Goal: Task Accomplishment & Management: Manage account settings

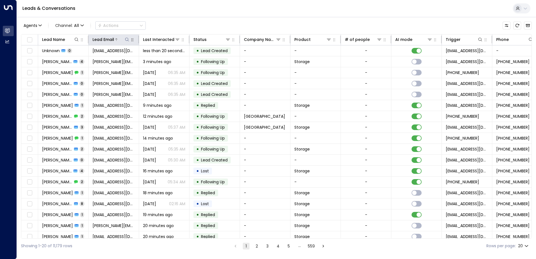
click at [127, 39] on icon at bounding box center [127, 39] width 4 height 4
type input "**********"
click at [151, 12] on div "Leads & Conversations" at bounding box center [276, 8] width 519 height 17
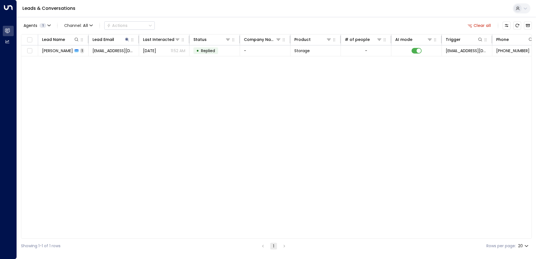
click at [109, 49] on span "[EMAIL_ADDRESS][DOMAIN_NAME]" at bounding box center [114, 51] width 42 height 6
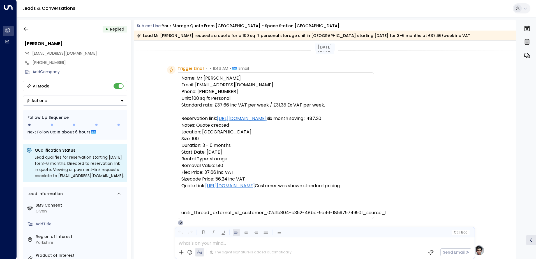
scroll to position [208, 0]
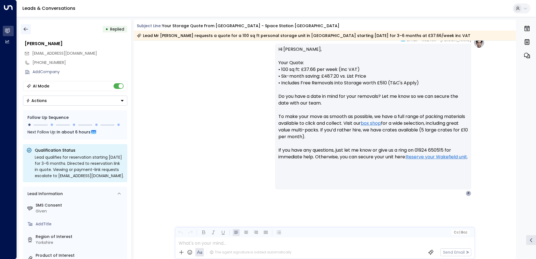
click at [29, 29] on button "button" at bounding box center [26, 29] width 10 height 10
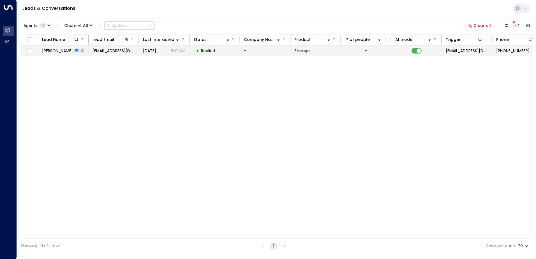
click at [100, 53] on span "[EMAIL_ADDRESS][DOMAIN_NAME]" at bounding box center [114, 51] width 42 height 6
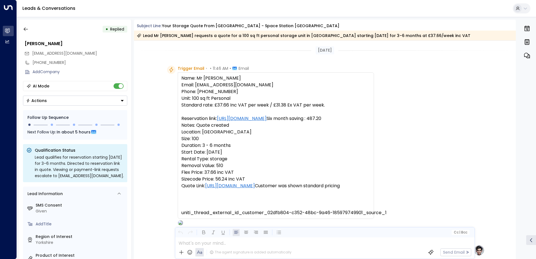
scroll to position [208, 0]
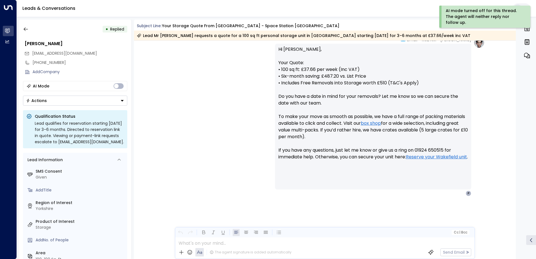
click at [123, 101] on icon "Button group with a nested menu" at bounding box center [122, 100] width 3 height 1
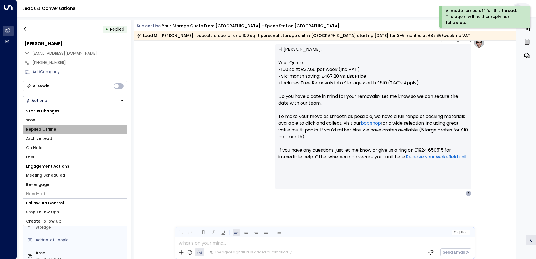
click at [50, 130] on span "Replied Offline" at bounding box center [41, 129] width 30 height 6
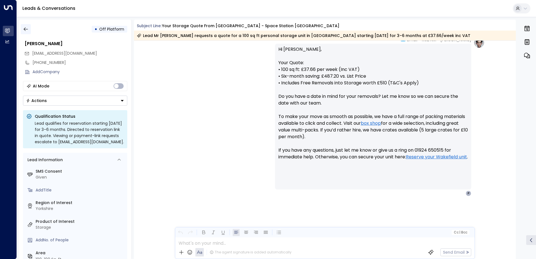
click at [26, 31] on icon "button" at bounding box center [26, 29] width 6 height 6
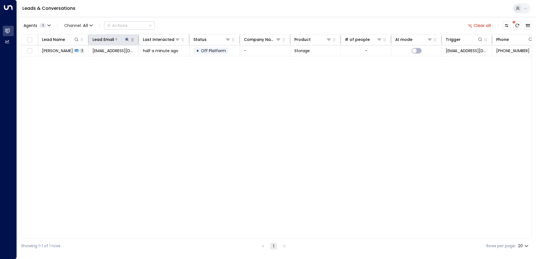
click at [126, 40] on icon at bounding box center [127, 39] width 4 height 4
click at [162, 60] on icon "button" at bounding box center [162, 60] width 4 height 4
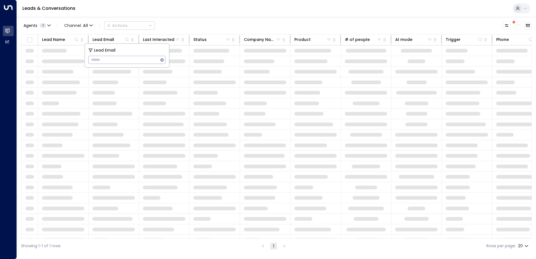
type input "**********"
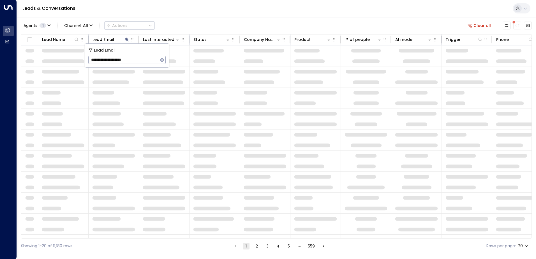
click at [183, 12] on div "Leads & Conversations" at bounding box center [276, 8] width 519 height 17
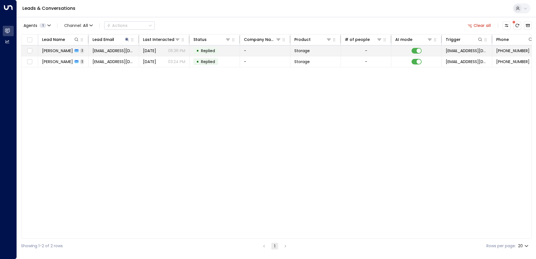
click at [61, 48] on span "[PERSON_NAME]" at bounding box center [57, 51] width 31 height 6
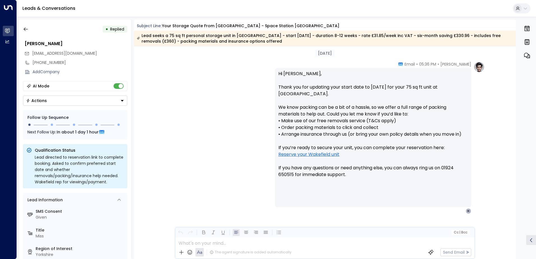
scroll to position [200, 0]
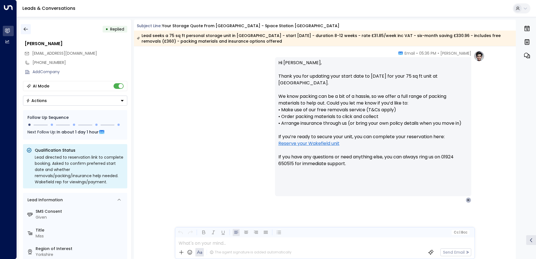
click at [27, 29] on icon "button" at bounding box center [26, 29] width 6 height 6
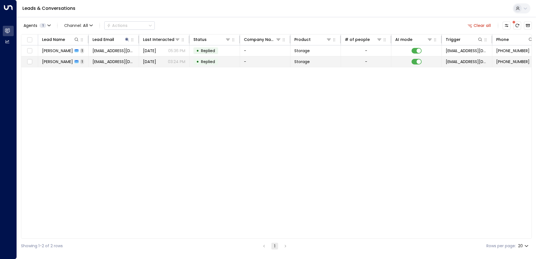
click at [55, 63] on span "[PERSON_NAME]" at bounding box center [57, 62] width 31 height 6
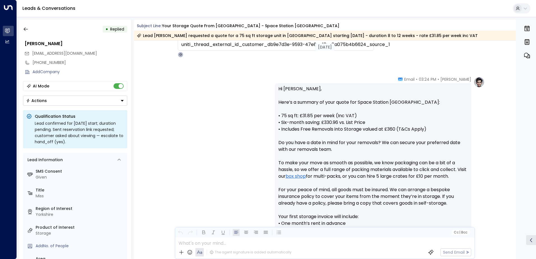
scroll to position [295, 0]
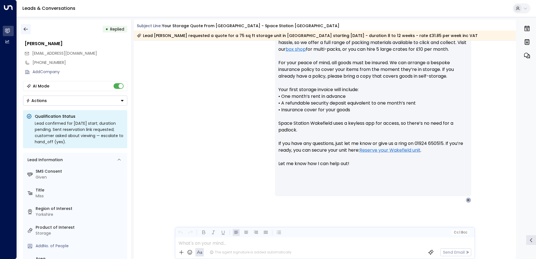
click at [25, 28] on icon "button" at bounding box center [26, 29] width 6 height 6
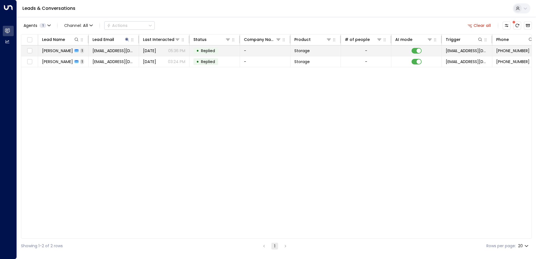
click at [53, 53] on span "[PERSON_NAME]" at bounding box center [57, 51] width 31 height 6
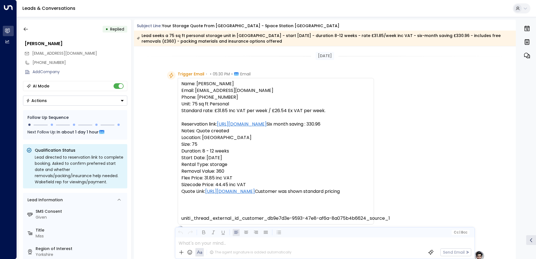
scroll to position [200, 0]
